Goal: Task Accomplishment & Management: Use online tool/utility

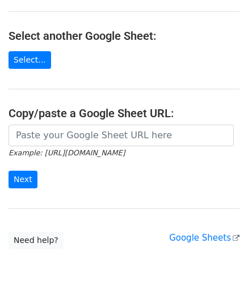
scroll to position [114, 0]
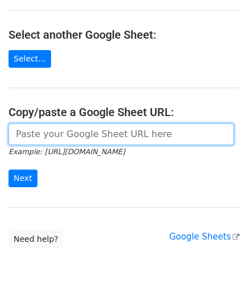
click at [65, 138] on input "url" at bounding box center [122, 134] width 226 height 22
paste input "[URL][DOMAIN_NAME]"
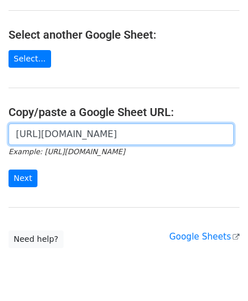
scroll to position [0, 250]
type input "[URL][DOMAIN_NAME]"
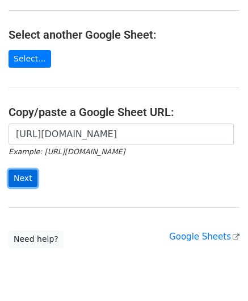
click at [30, 178] on input "Next" at bounding box center [23, 178] width 29 height 18
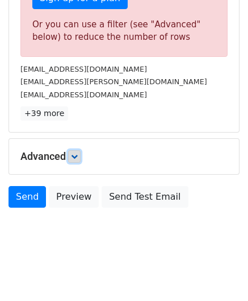
click at [78, 153] on icon at bounding box center [74, 156] width 7 height 7
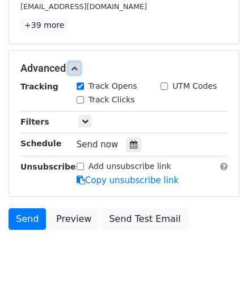
scroll to position [494, 0]
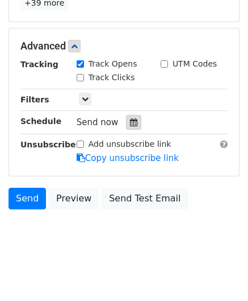
click at [130, 120] on icon at bounding box center [133, 122] width 7 height 8
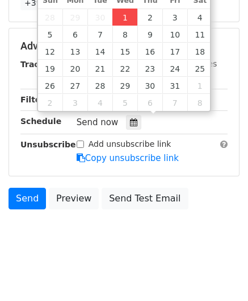
type input "[DATE] 12:00"
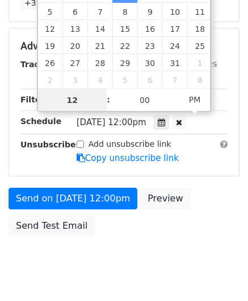
paste input "6"
type input "6"
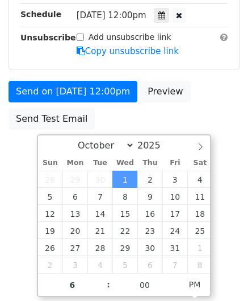
type input "[DATE] 18:00"
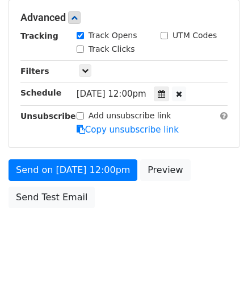
click at [242, 208] on html "New Campaign Daily emails left: 1 Google Sheet: Untitled spreadsheet Variables …" at bounding box center [124, 36] width 248 height 535
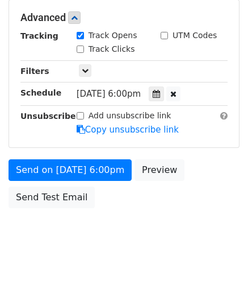
scroll to position [521, 0]
